Goal: Download file/media

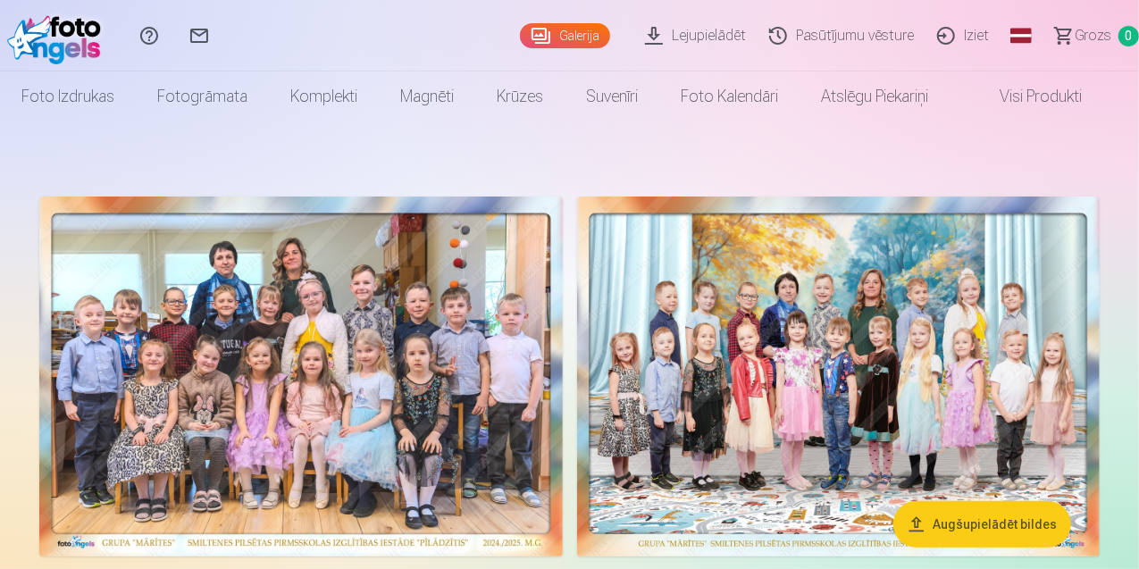
click at [647, 41] on link "Lejupielādēt" at bounding box center [698, 35] width 124 height 71
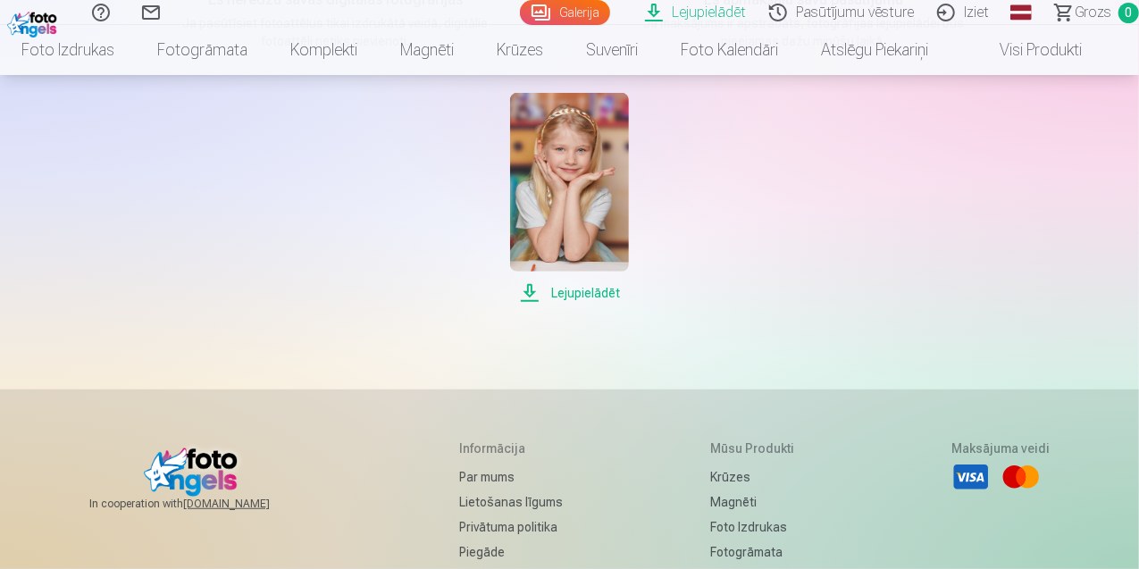
scroll to position [447, 0]
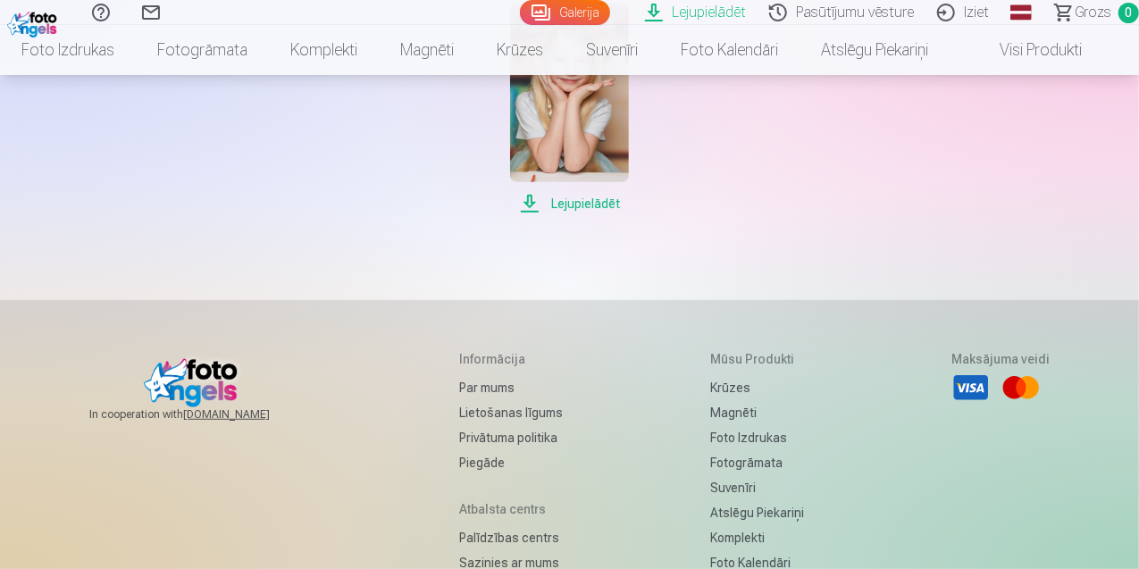
click at [566, 199] on span "Lejupielādēt" at bounding box center [569, 203] width 119 height 21
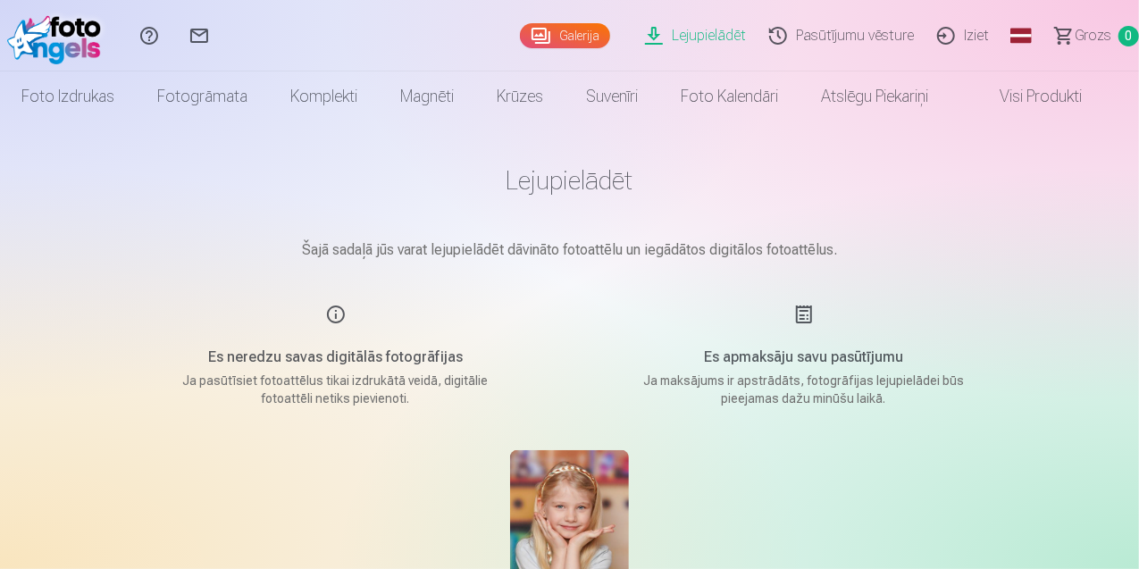
click at [954, 233] on main "Lejupielādēt Šajā sadaļā jūs varat lejupielādēt dāvināto fotoattēlu un iegādāto…" at bounding box center [569, 413] width 893 height 582
click at [799, 28] on link "Pasūtījumu vēsture" at bounding box center [844, 35] width 168 height 71
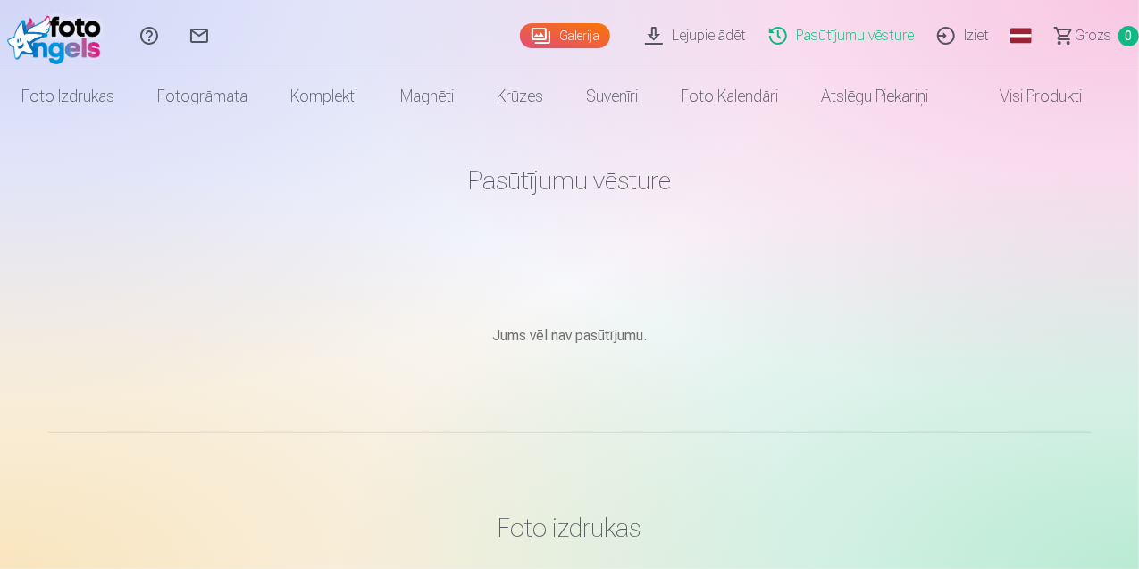
click at [691, 26] on link "Lejupielādēt" at bounding box center [698, 35] width 124 height 71
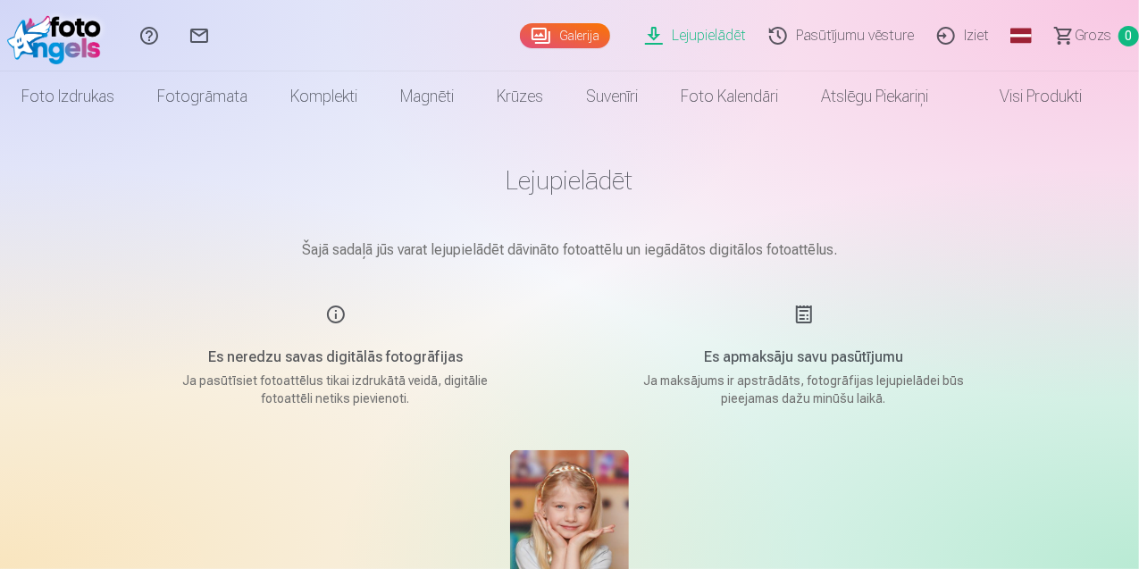
click at [523, 24] on link "Galerija" at bounding box center [565, 35] width 90 height 25
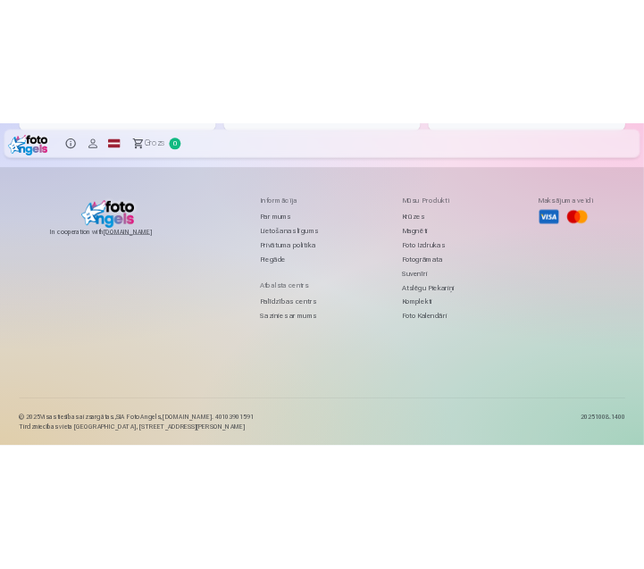
scroll to position [6218, 0]
